Goal: Task Accomplishment & Management: Manage account settings

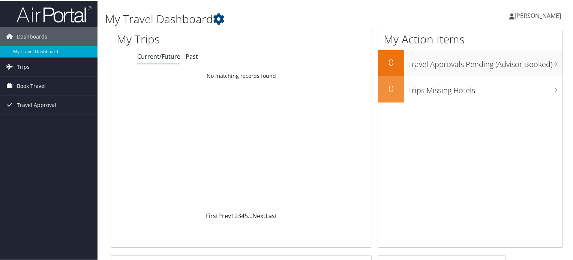
click at [49, 85] on link "Book Travel" at bounding box center [48, 85] width 97 height 19
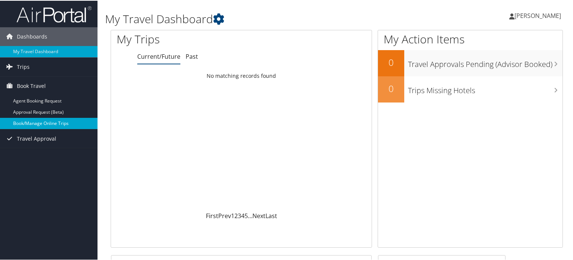
click at [39, 123] on link "Book/Manage Online Trips" at bounding box center [48, 122] width 97 height 11
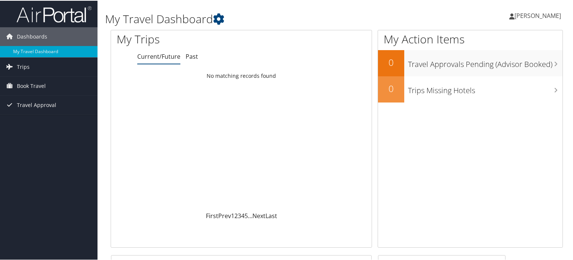
click at [532, 15] on span "[PERSON_NAME]" at bounding box center [537, 15] width 46 height 8
click at [496, 66] on link "View Travel Profile" at bounding box center [518, 66] width 84 height 13
